Goal: Task Accomplishment & Management: Manage account settings

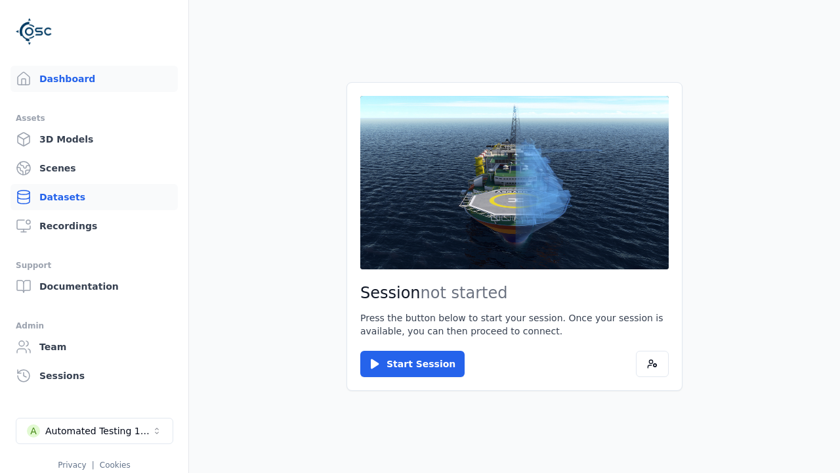
click at [94, 197] on link "Datasets" at bounding box center [94, 197] width 167 height 26
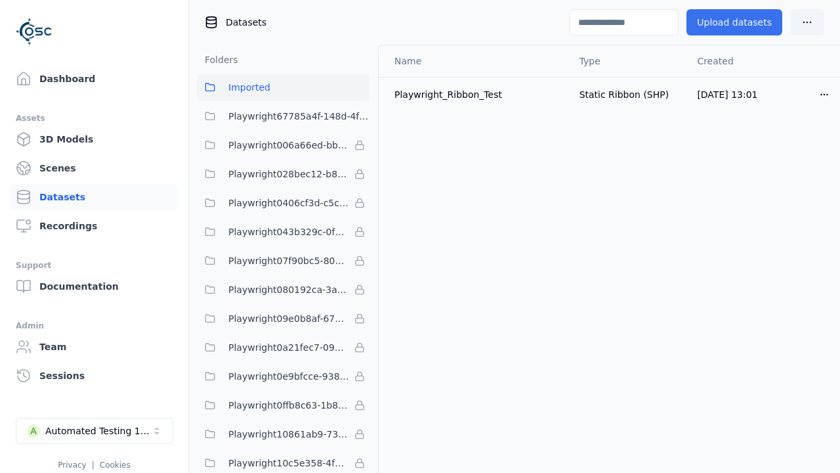
click at [738, 22] on button "Upload datasets" at bounding box center [735, 22] width 96 height 26
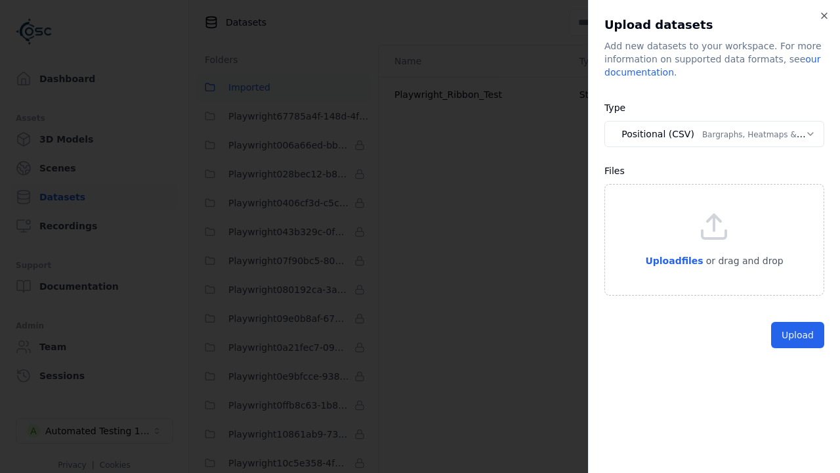
click at [714, 134] on button "Positional (CSV) Bargraphs, Heatmaps & Pins" at bounding box center [715, 134] width 220 height 26
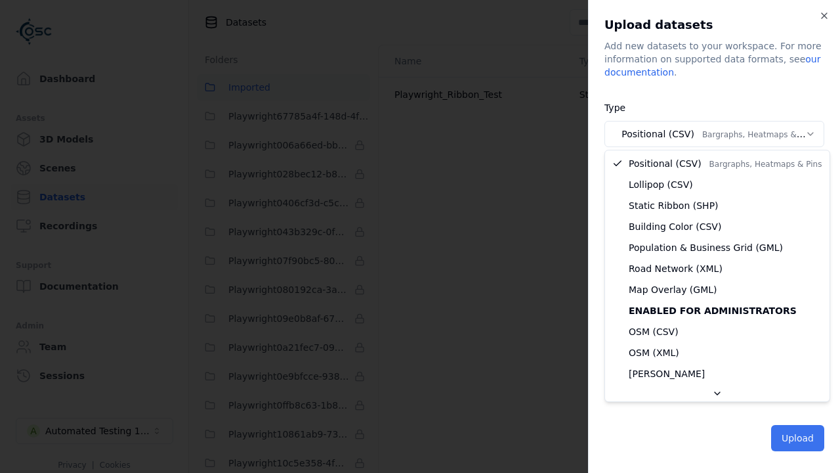
select select "*****"
click at [799, 436] on button "Upload" at bounding box center [797, 438] width 53 height 26
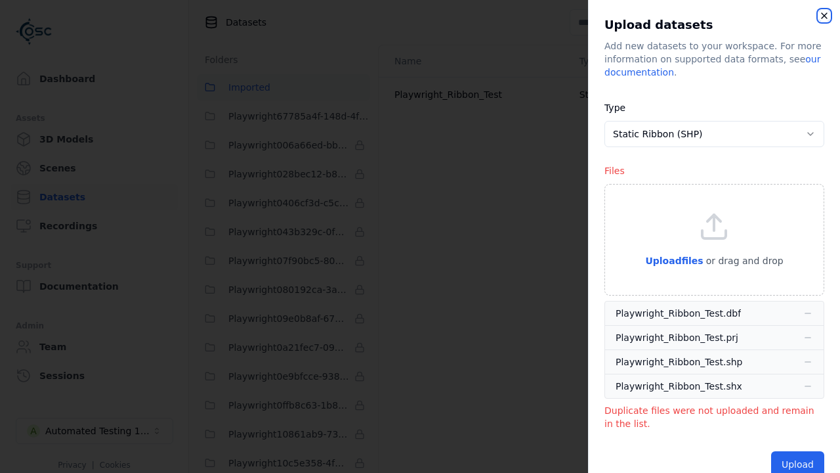
click at [829, 14] on icon "button" at bounding box center [824, 16] width 11 height 11
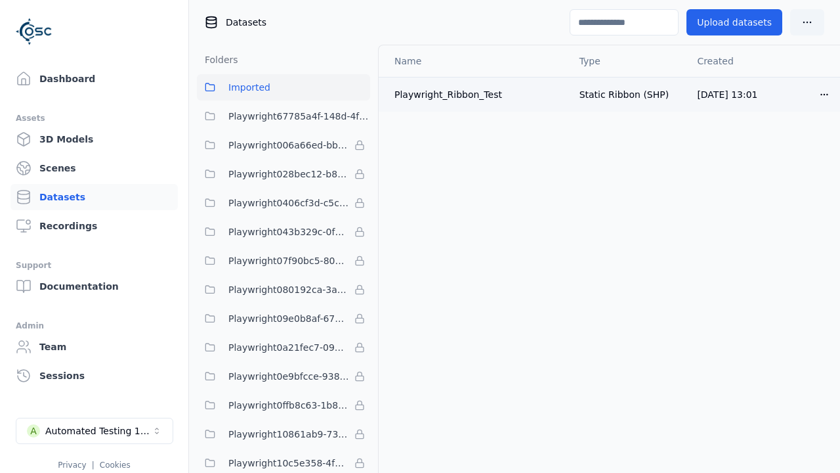
click at [822, 92] on html "Dashboard Assets 3D Models Scenes Datasets Recordings Support Documentation Adm…" at bounding box center [420, 236] width 840 height 473
click at [790, 147] on div "Delete" at bounding box center [795, 144] width 77 height 21
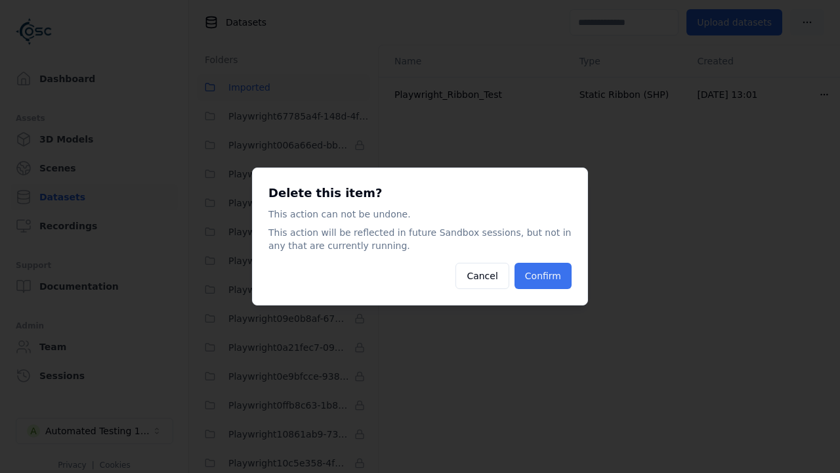
click at [549, 272] on button "Confirm" at bounding box center [543, 276] width 57 height 26
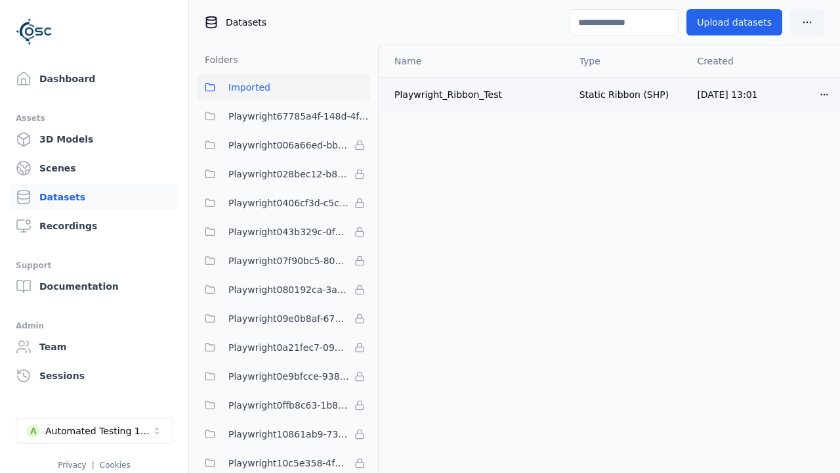
click at [817, 92] on html "Dashboard Assets 3D Models Scenes Datasets Recordings Support Documentation Adm…" at bounding box center [420, 236] width 840 height 473
click at [773, 148] on div "Delete" at bounding box center [795, 144] width 77 height 21
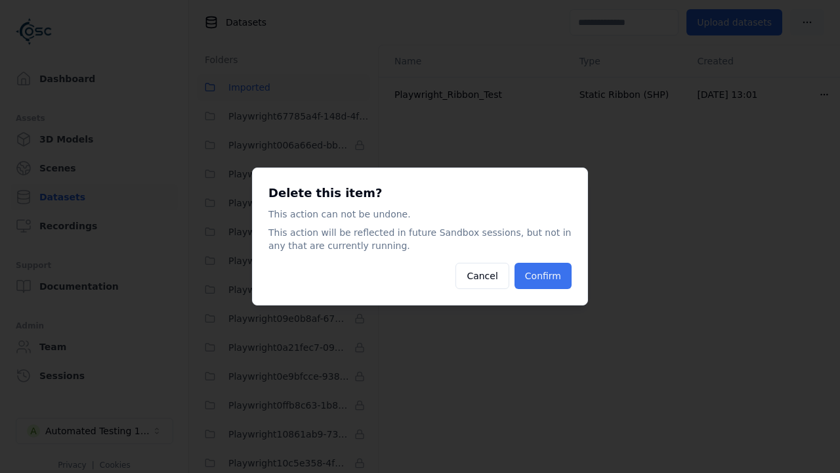
click at [551, 274] on button "Confirm" at bounding box center [543, 276] width 57 height 26
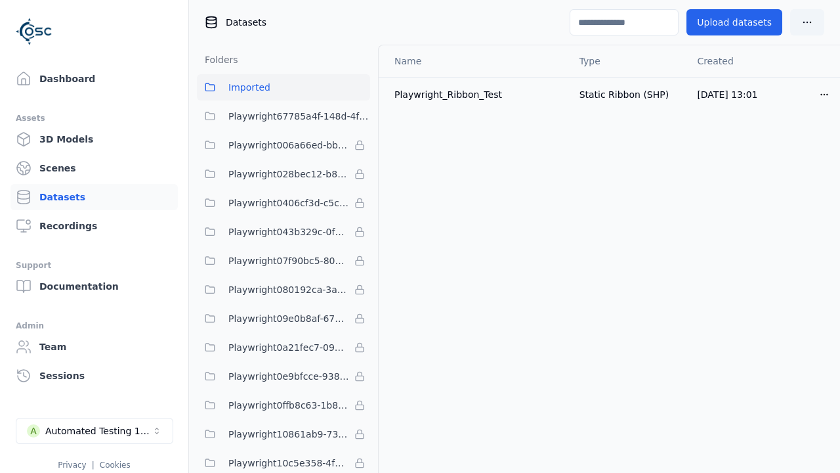
click at [268, 117] on span "Playwright67785a4f-148d-4fca-8377-30898b20f4a2" at bounding box center [299, 116] width 142 height 16
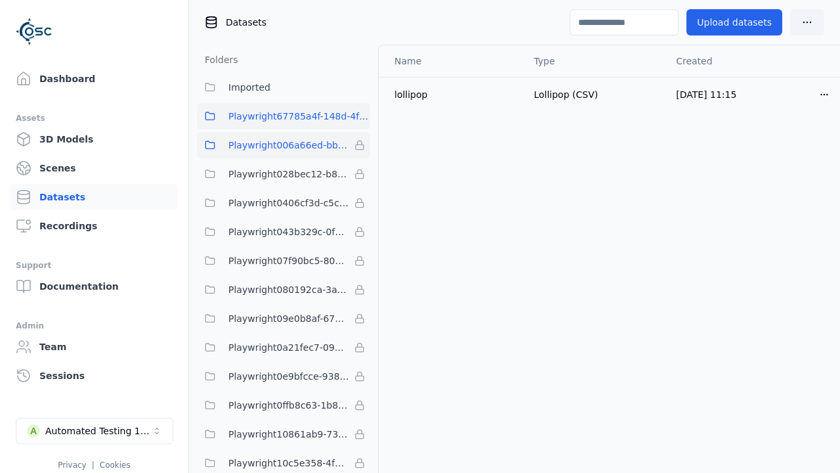
click at [285, 141] on span "Playwright006a66ed-bbfa-4b84-a6f2-8b03960da6f1" at bounding box center [288, 145] width 121 height 16
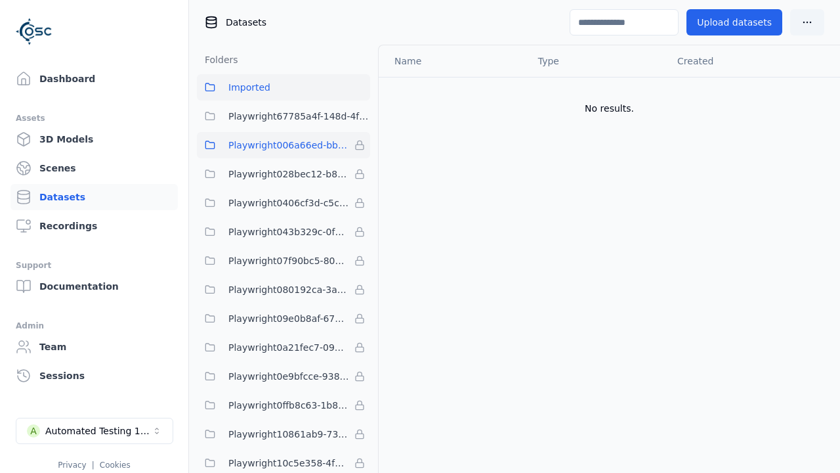
click at [289, 88] on button "Imported" at bounding box center [283, 87] width 173 height 26
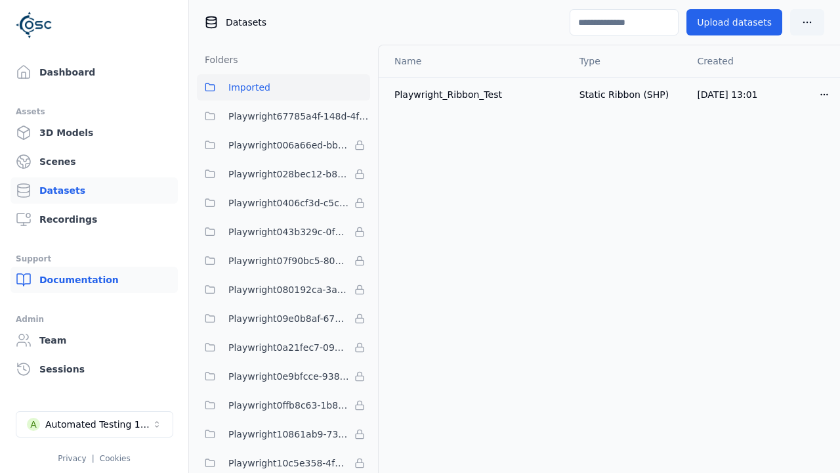
scroll to position [11, 0]
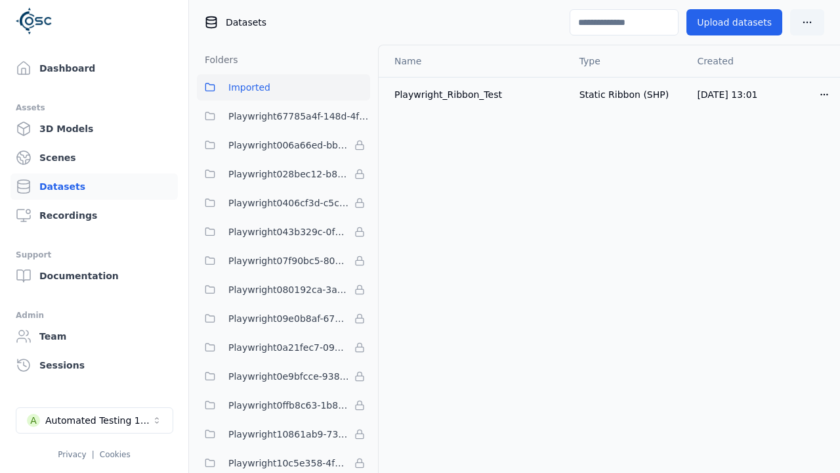
click at [826, 91] on html "Dashboard Assets 3D Models Scenes Datasets Recordings Support Documentation Adm…" at bounding box center [420, 236] width 840 height 473
click at [785, 148] on div "Delete" at bounding box center [795, 144] width 77 height 21
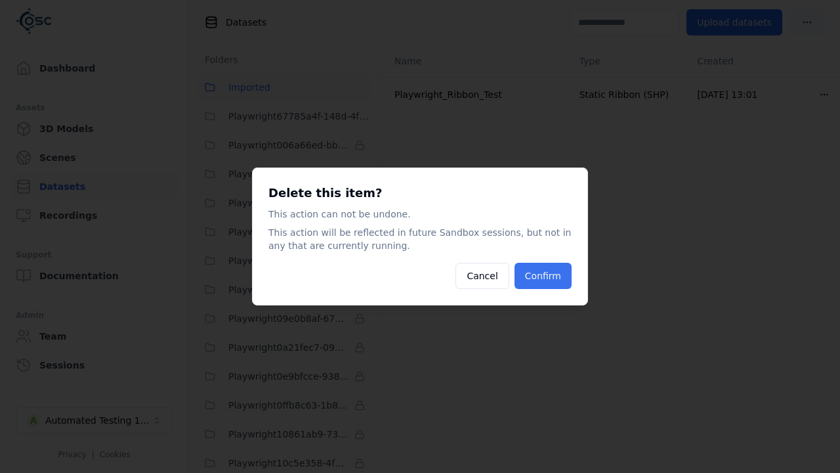
click at [553, 268] on button "Confirm" at bounding box center [543, 276] width 57 height 26
